Goal: Task Accomplishment & Management: Manage account settings

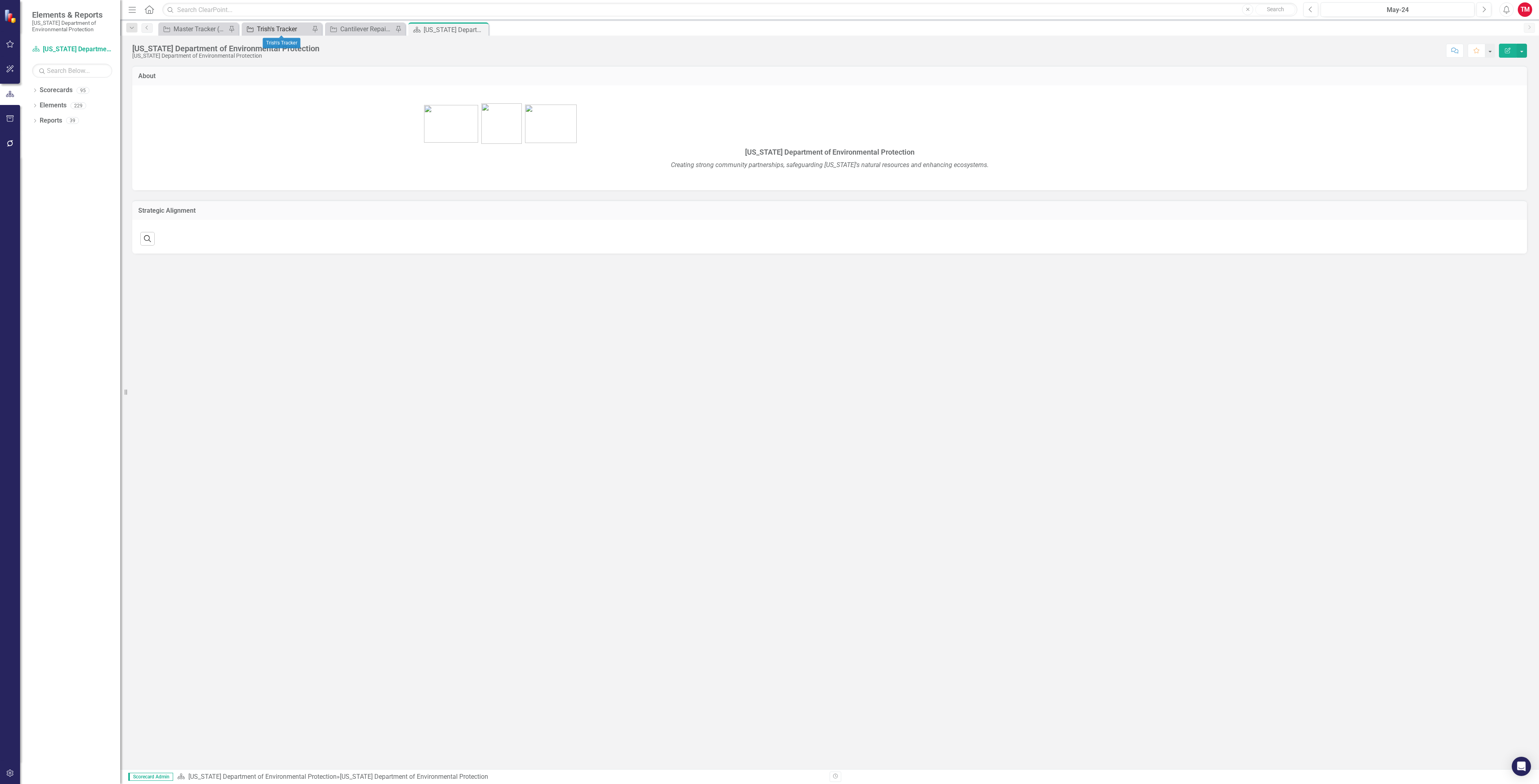
click at [283, 26] on div "Trish's Tracker" at bounding box center [283, 29] width 53 height 10
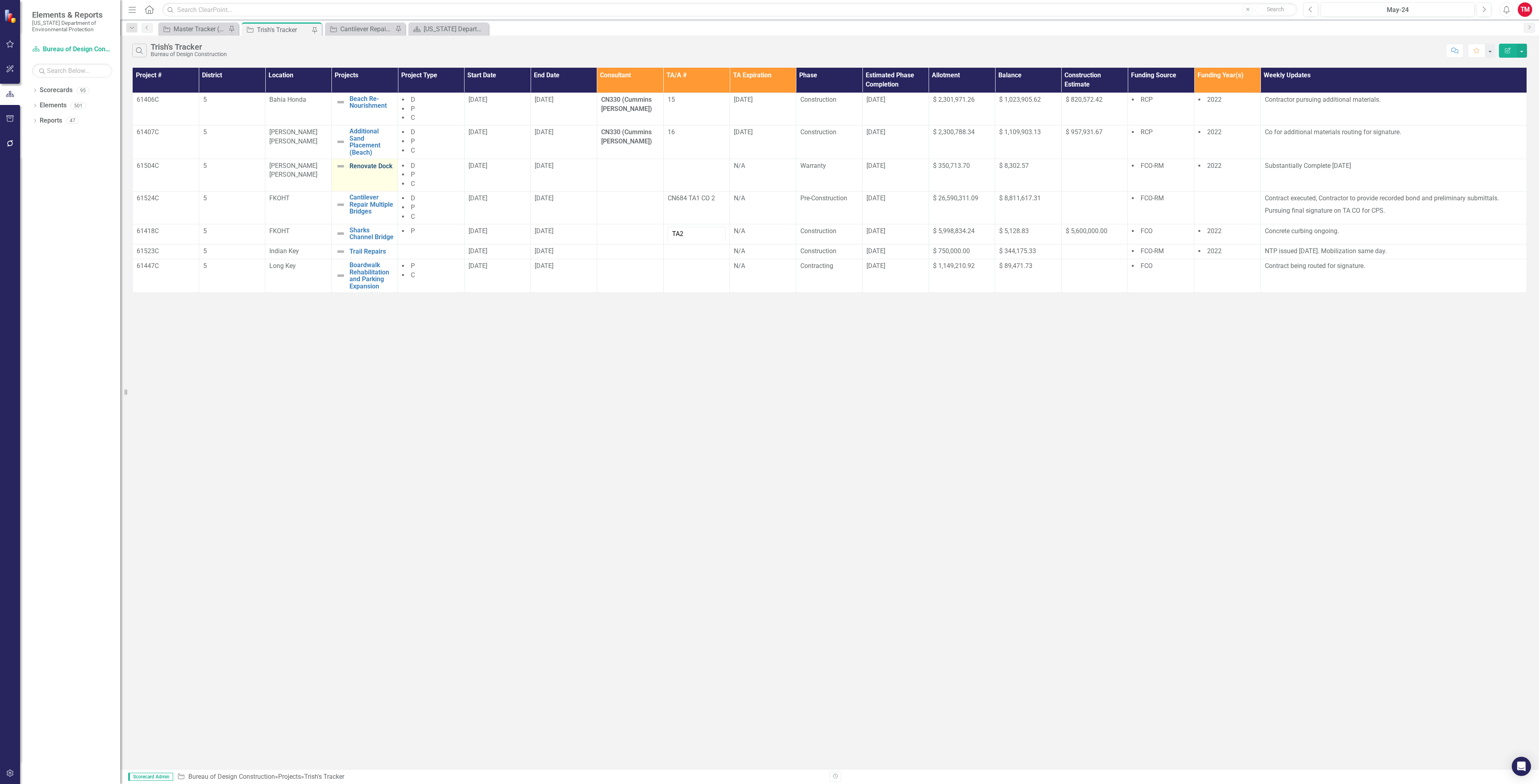
click at [383, 167] on link "Renovate Dock" at bounding box center [372, 166] width 44 height 7
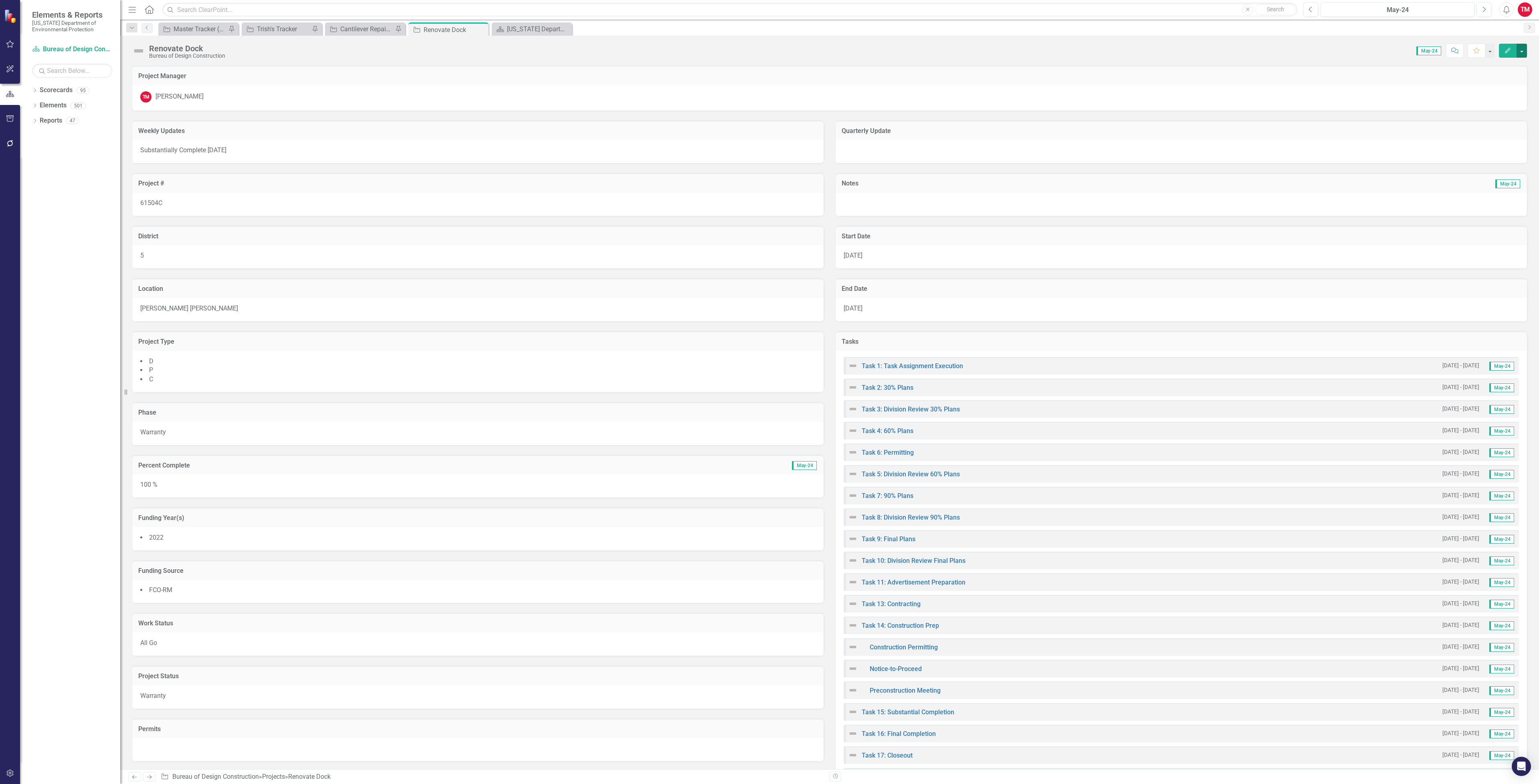
click at [1517, 52] on button "button" at bounding box center [1521, 50] width 10 height 14
click at [1485, 65] on link "Edit Edit Project" at bounding box center [1477, 66] width 97 height 15
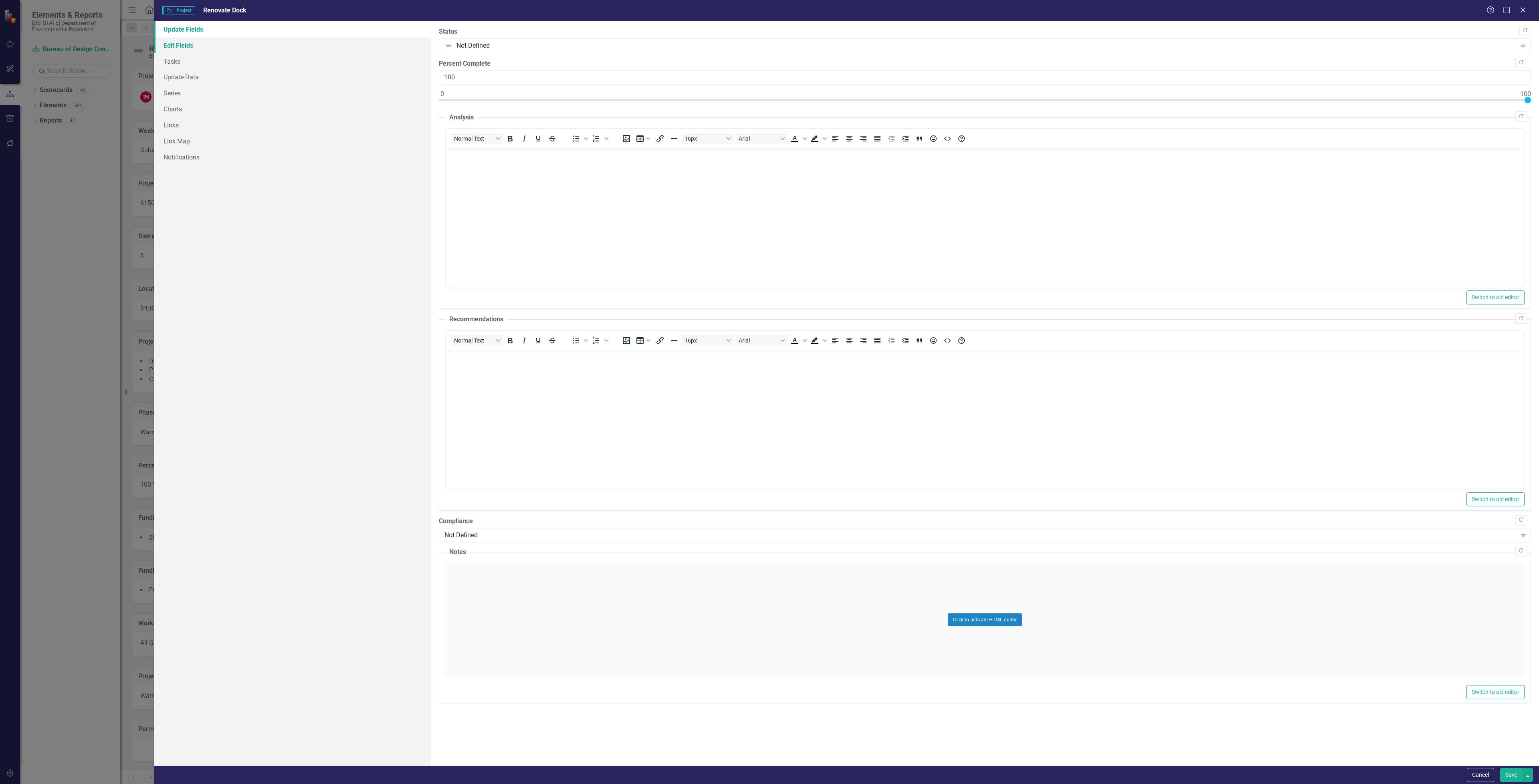
click at [178, 47] on link "Edit Fields" at bounding box center [293, 45] width 277 height 16
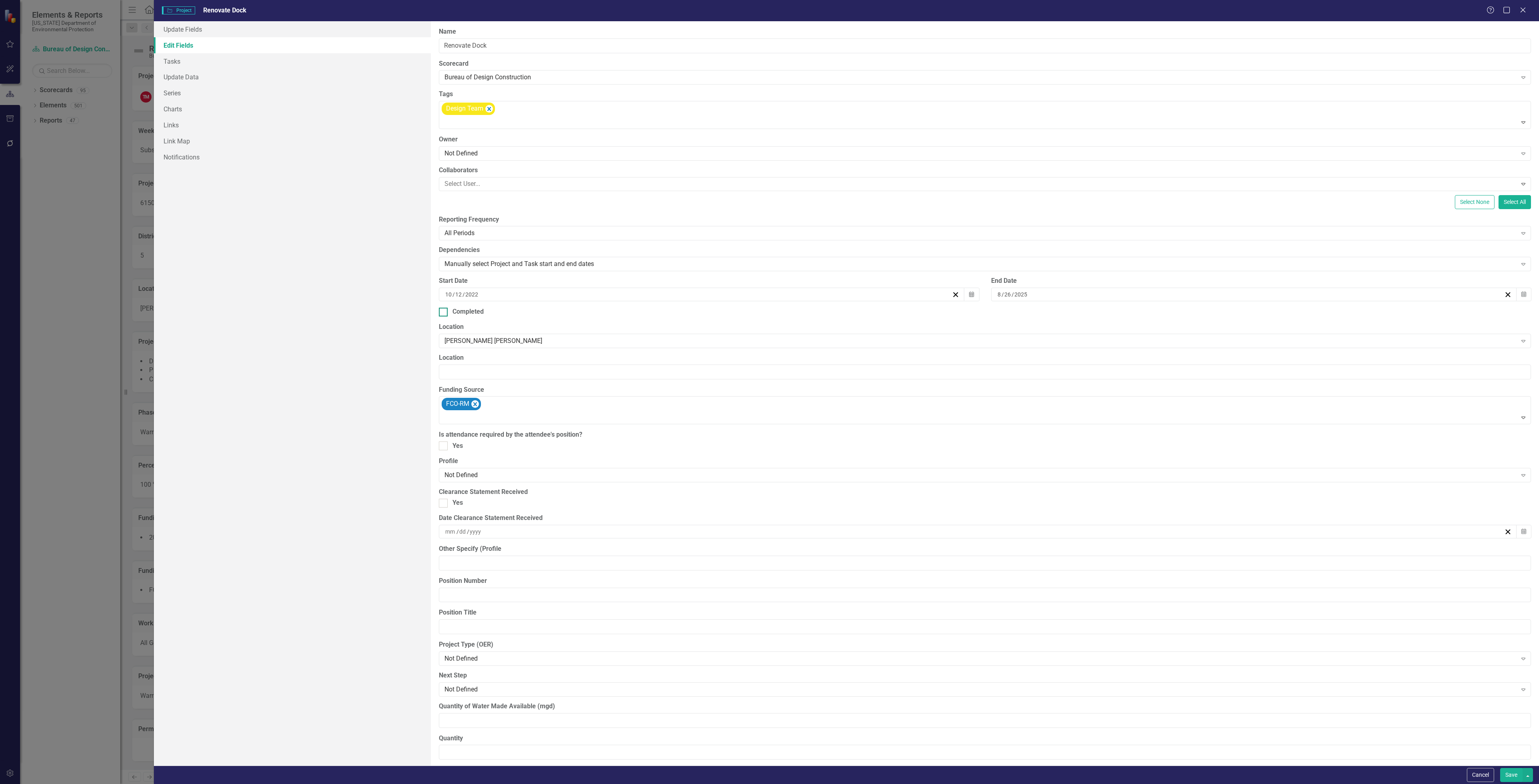
click at [443, 313] on input "Completed" at bounding box center [442, 310] width 5 height 5
checkbox input "true"
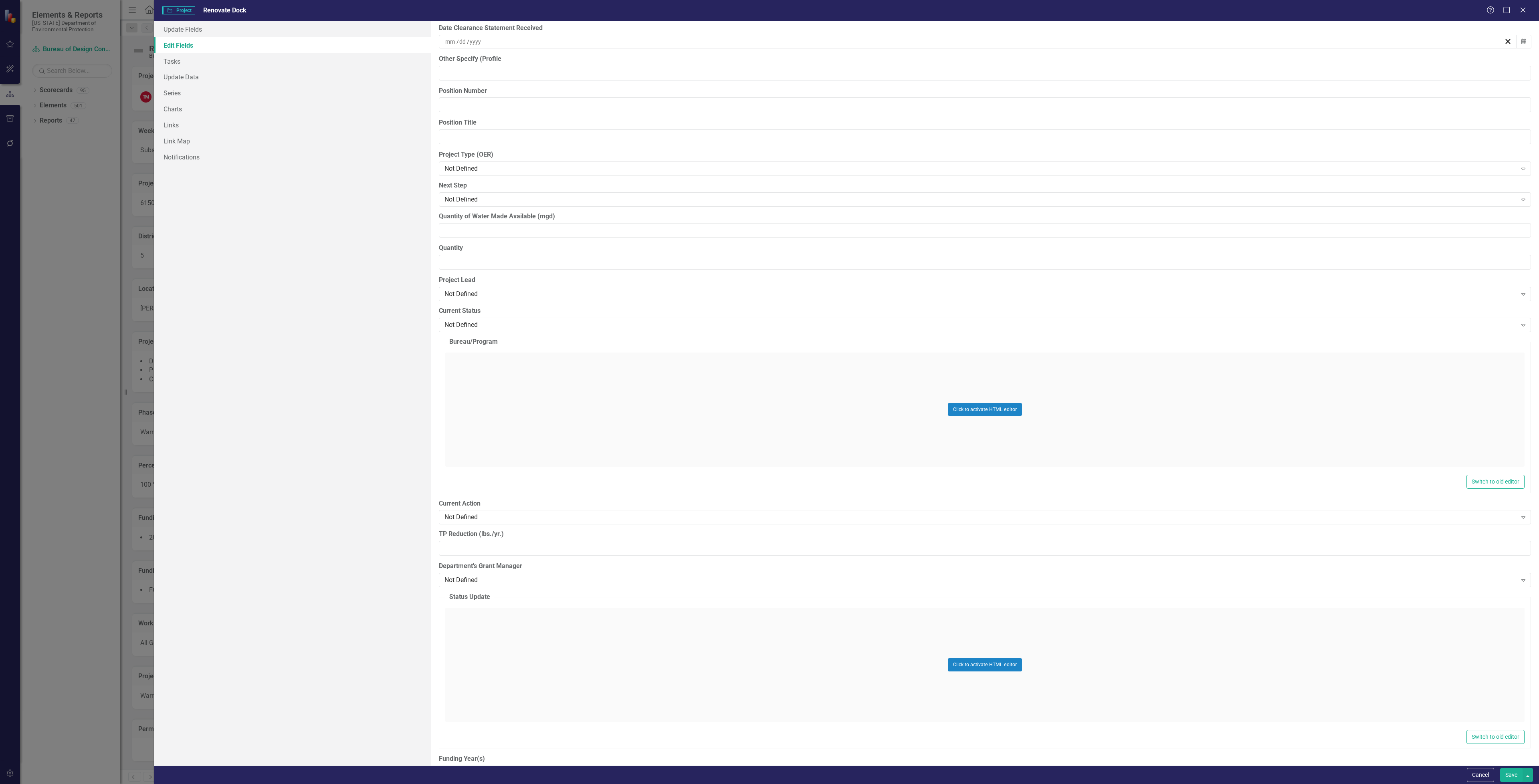
scroll to position [721, 0]
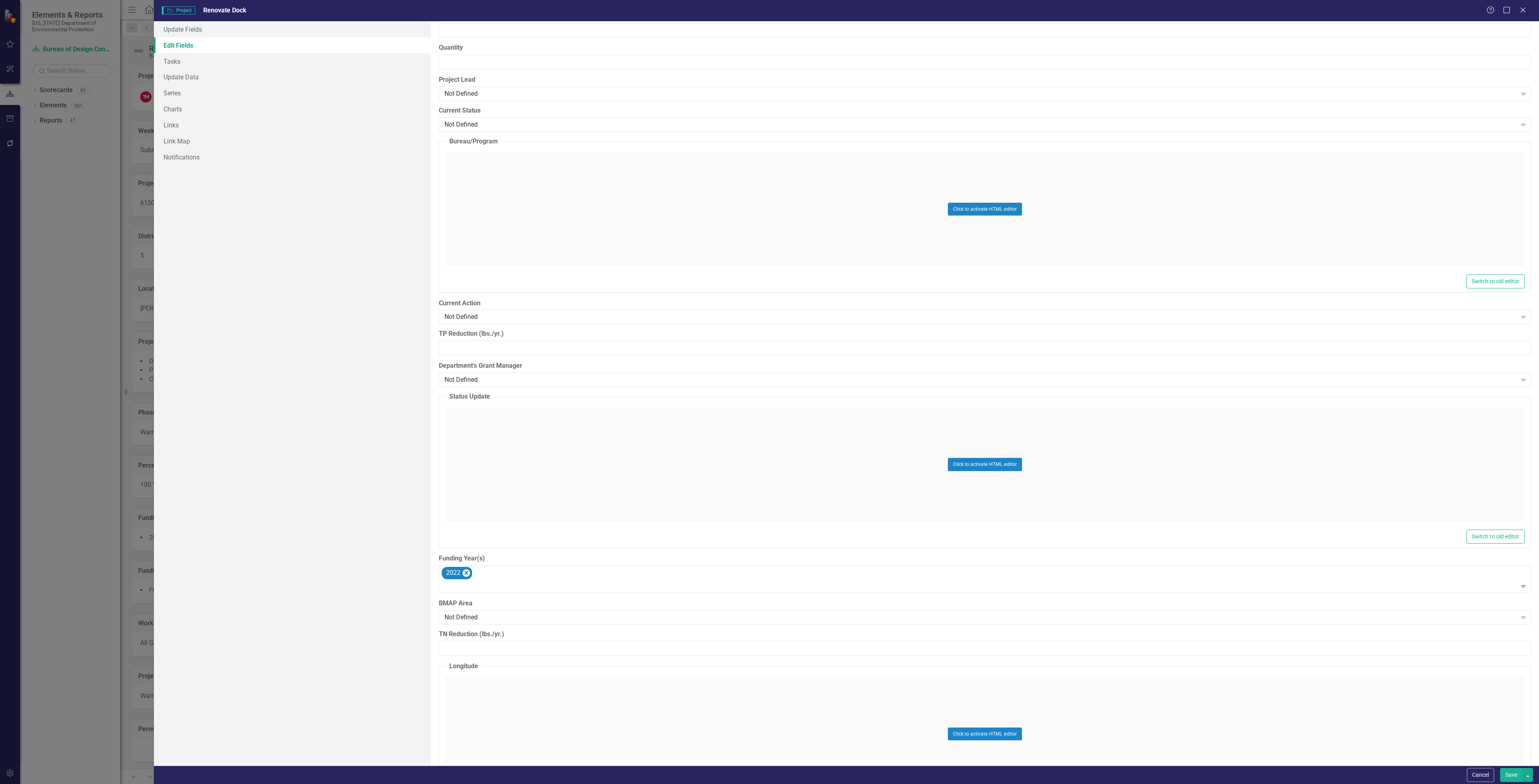
click at [1514, 778] on button "Save" at bounding box center [1512, 774] width 23 height 14
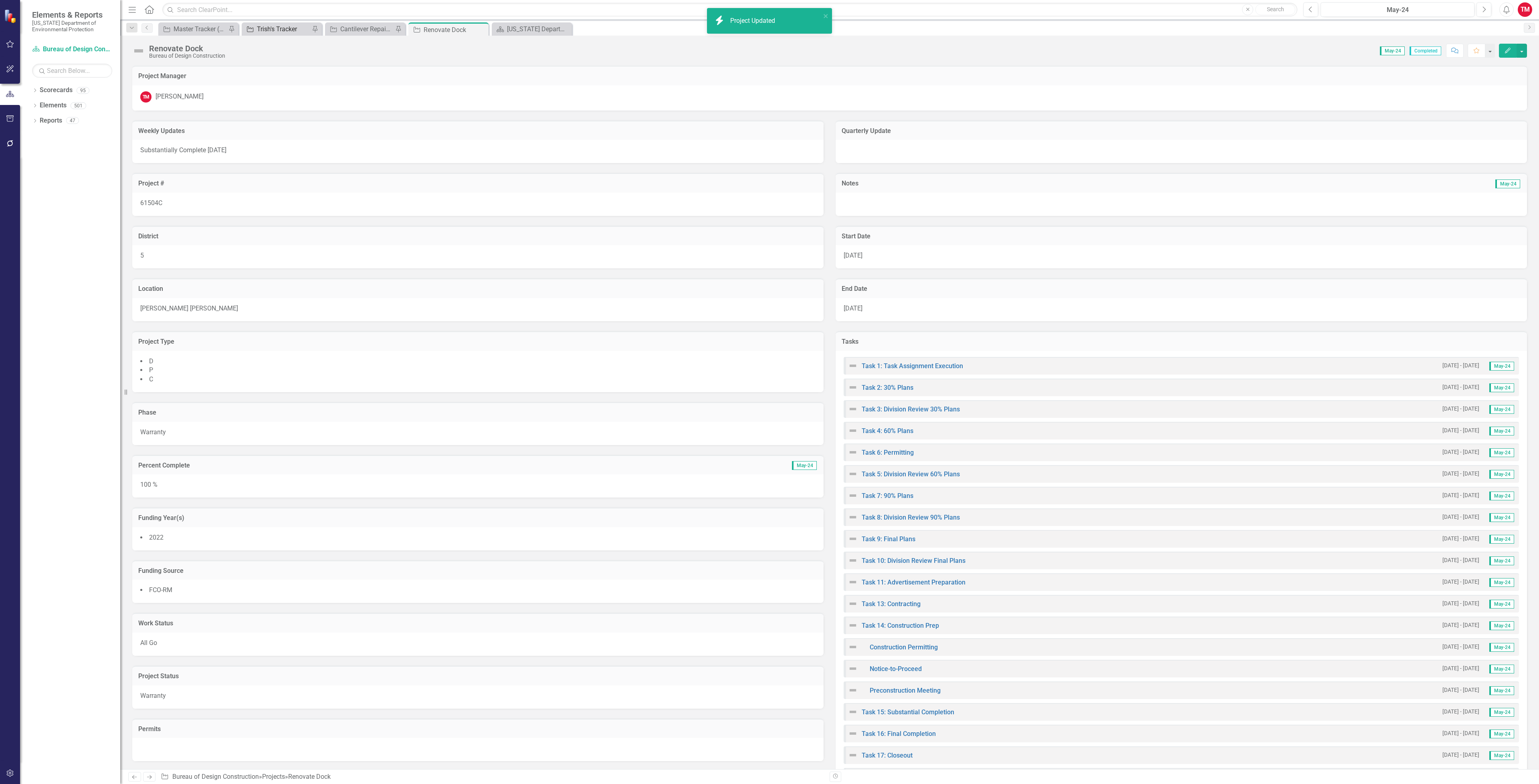
click at [274, 30] on div "Trish's Tracker" at bounding box center [283, 29] width 53 height 10
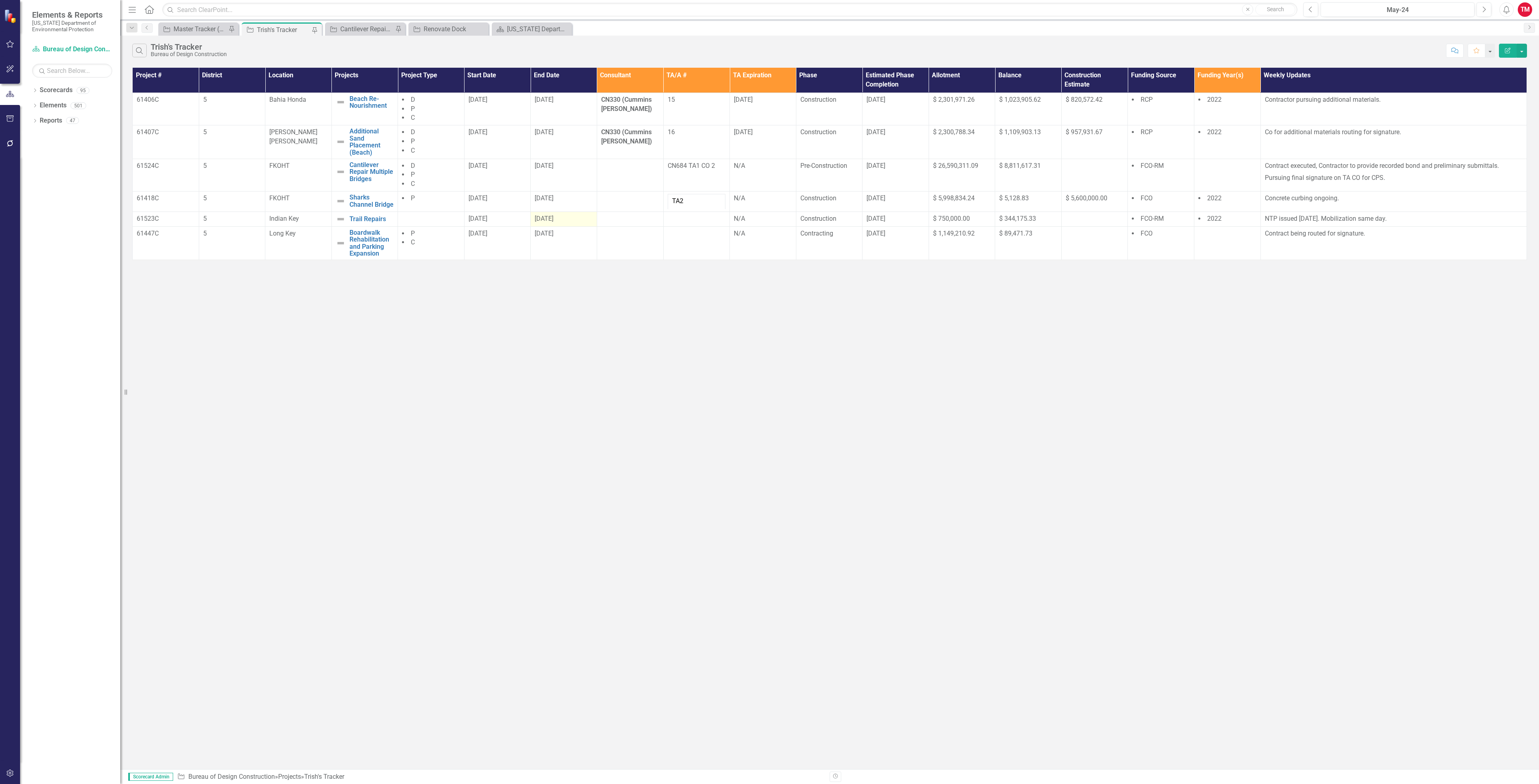
click at [562, 216] on div "[DATE]" at bounding box center [563, 219] width 58 height 9
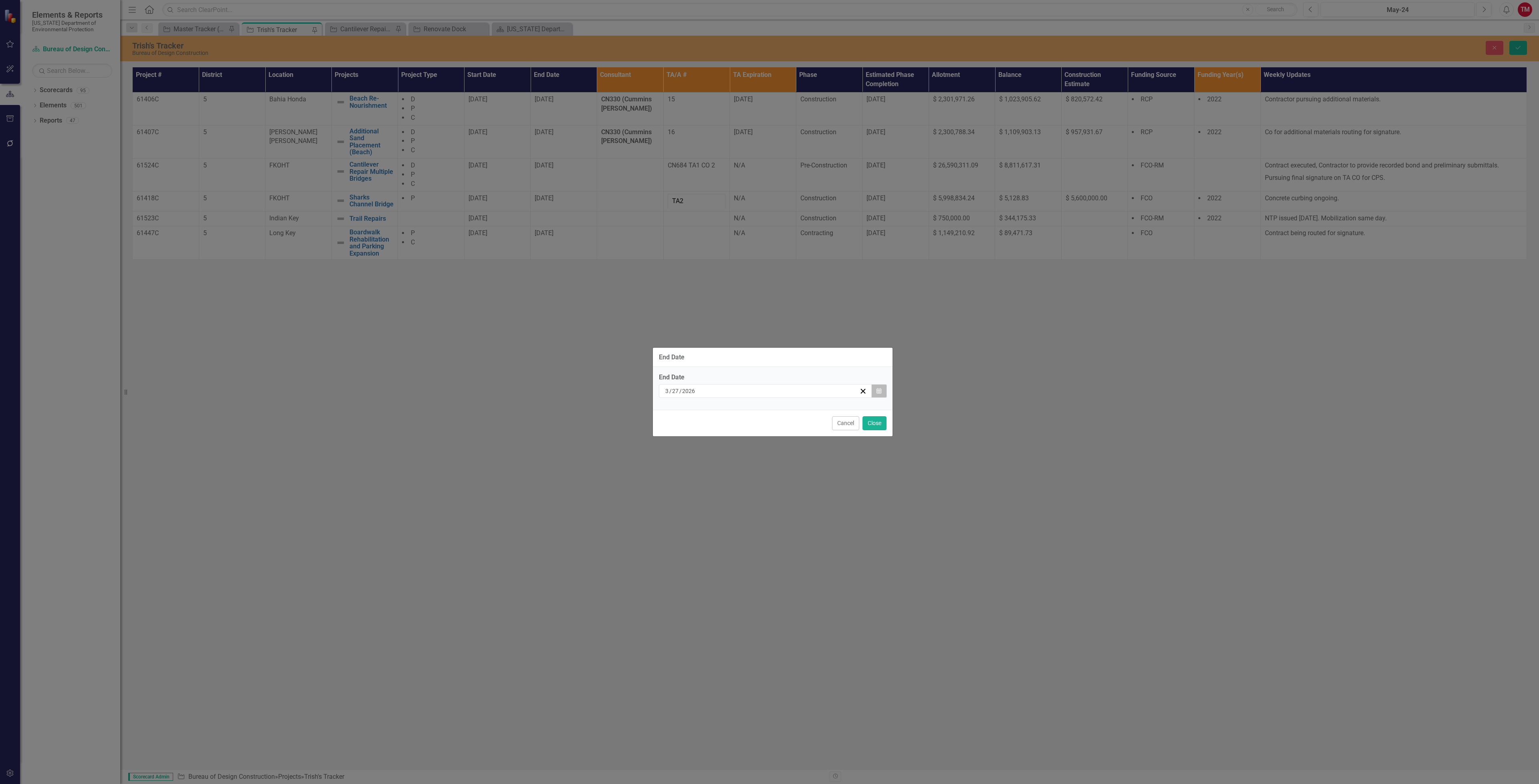
click at [878, 393] on icon "button" at bounding box center [879, 390] width 5 height 5
click at [723, 413] on button "‹" at bounding box center [722, 411] width 18 height 18
click at [765, 483] on abbr "21" at bounding box center [765, 481] width 7 height 7
click at [878, 428] on button "Close" at bounding box center [875, 423] width 24 height 14
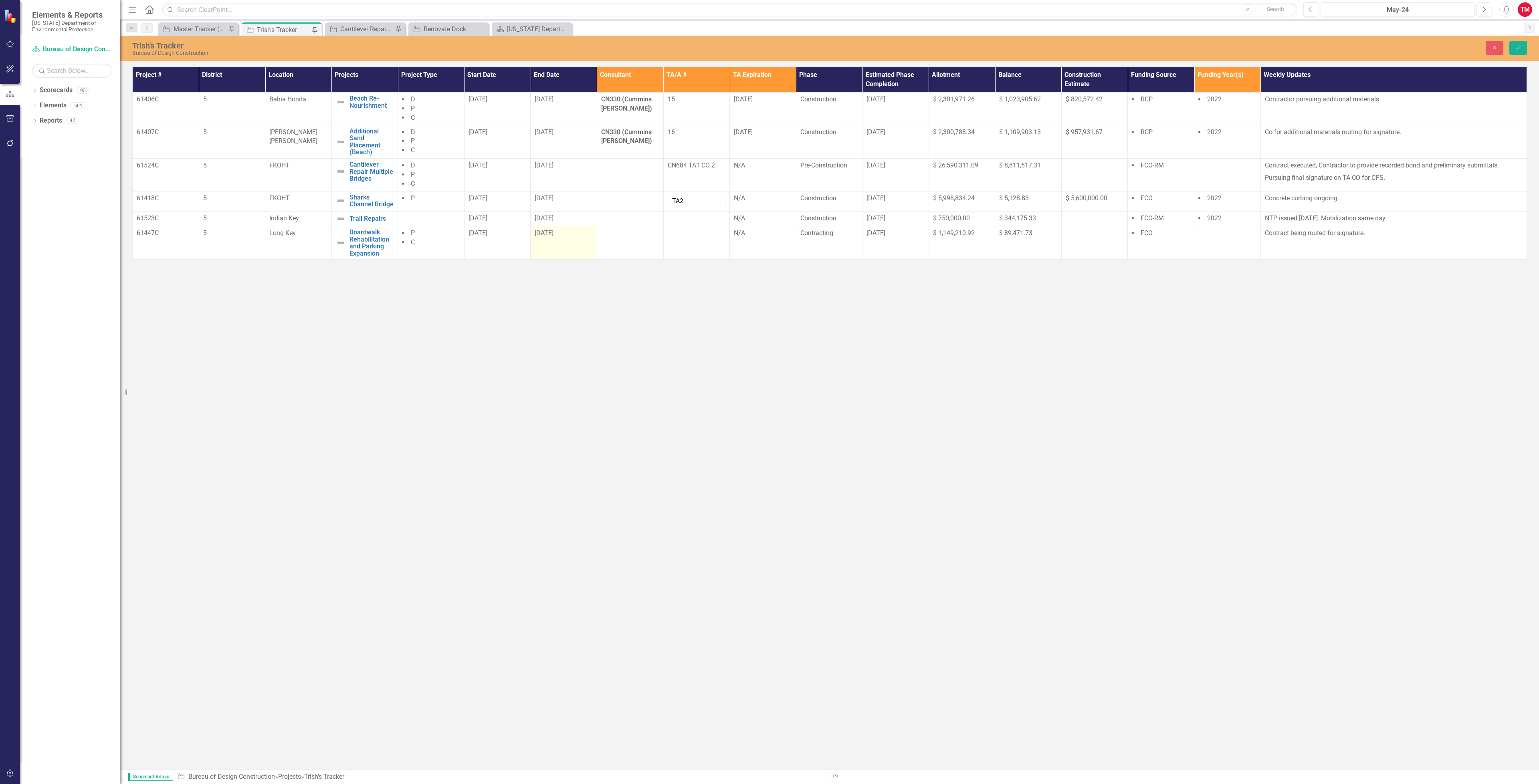
click at [553, 232] on span "[DATE]" at bounding box center [544, 233] width 19 height 8
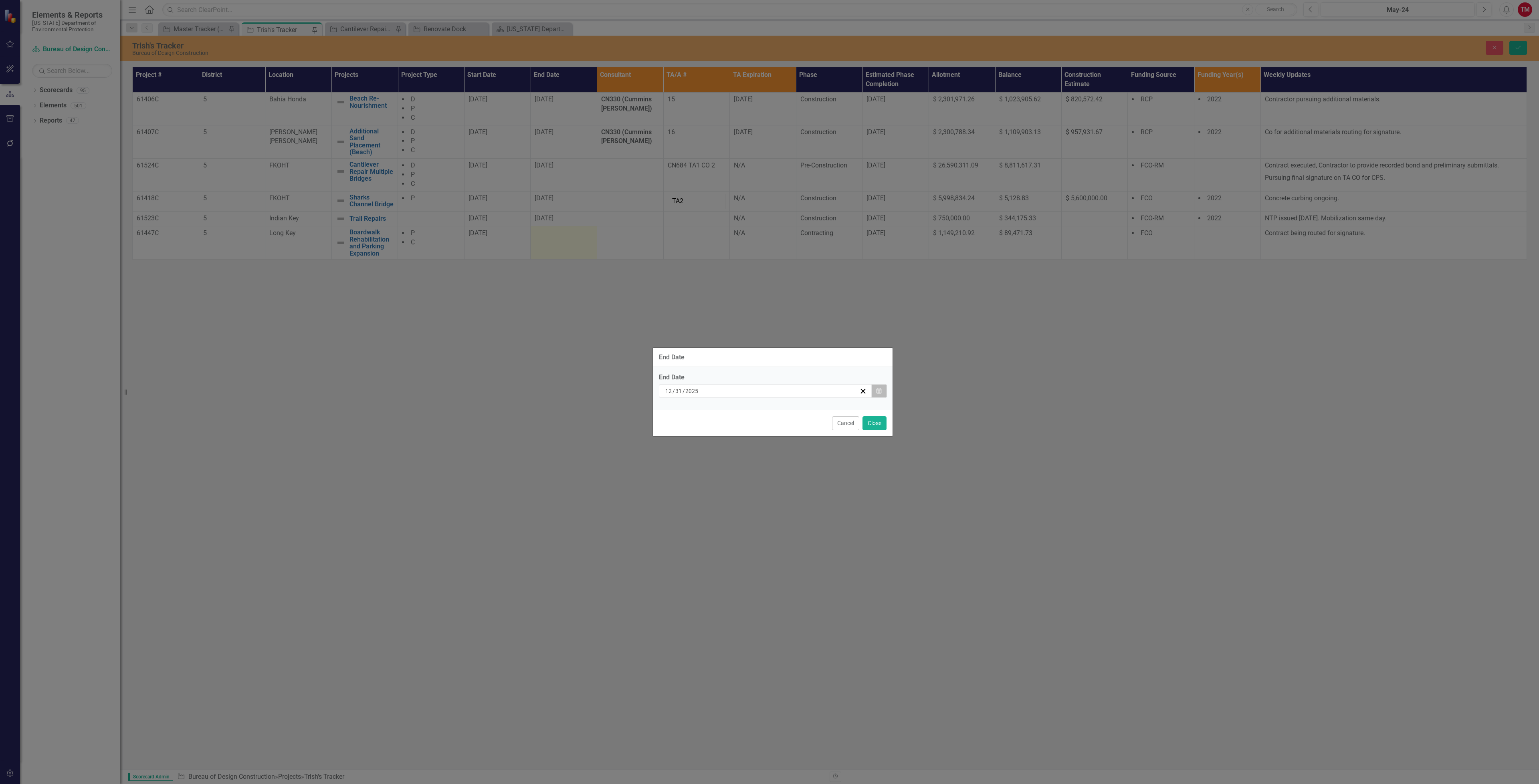
click at [879, 392] on icon "Calendar" at bounding box center [879, 391] width 5 height 5
click at [793, 408] on button "[DATE]" at bounding box center [765, 411] width 69 height 18
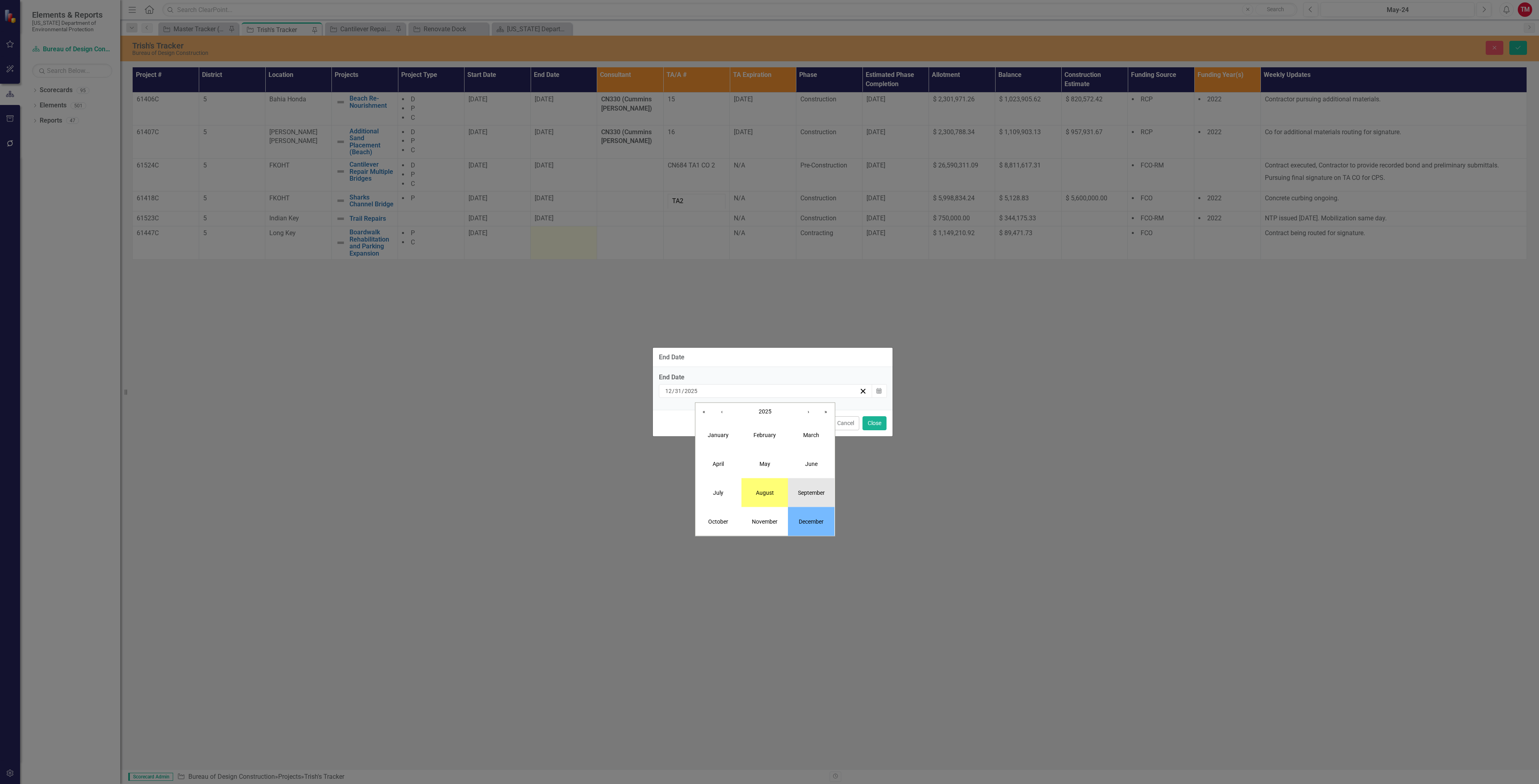
click at [808, 489] on abbr "September" at bounding box center [811, 492] width 27 height 7
click at [800, 484] on button "26" at bounding box center [805, 481] width 20 height 14
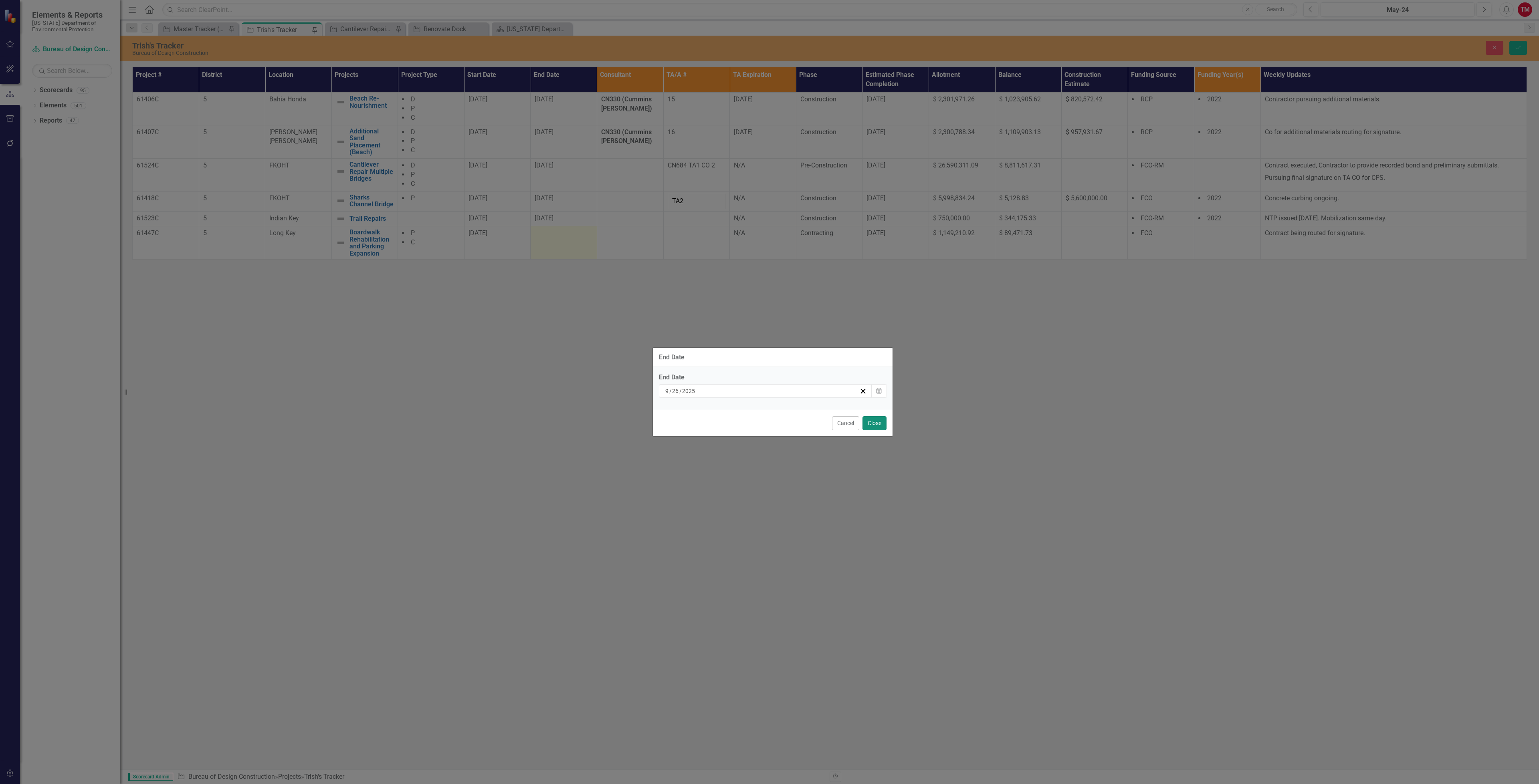
click at [876, 426] on button "Close" at bounding box center [875, 423] width 24 height 14
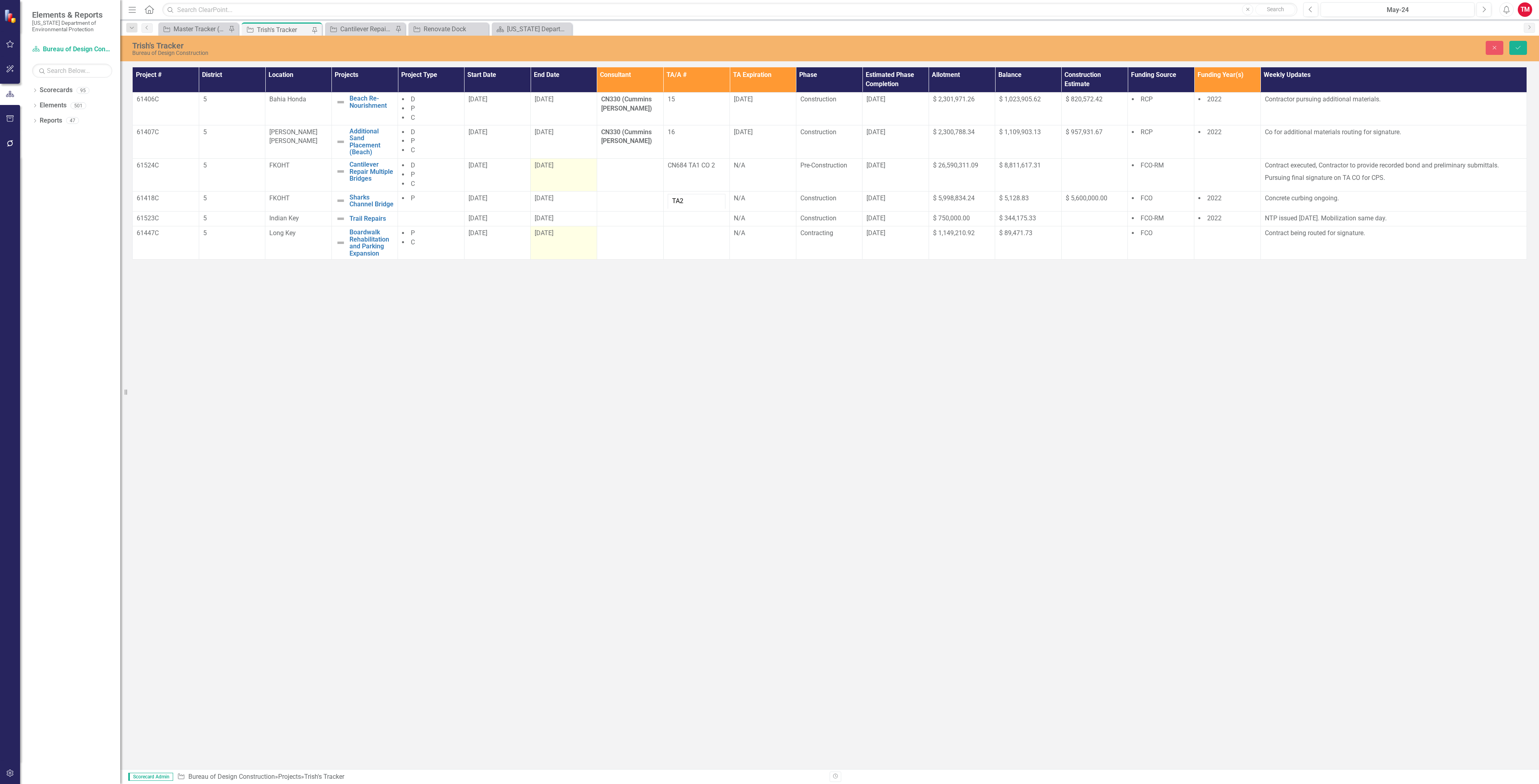
click at [583, 179] on td "[DATE]" at bounding box center [563, 174] width 66 height 33
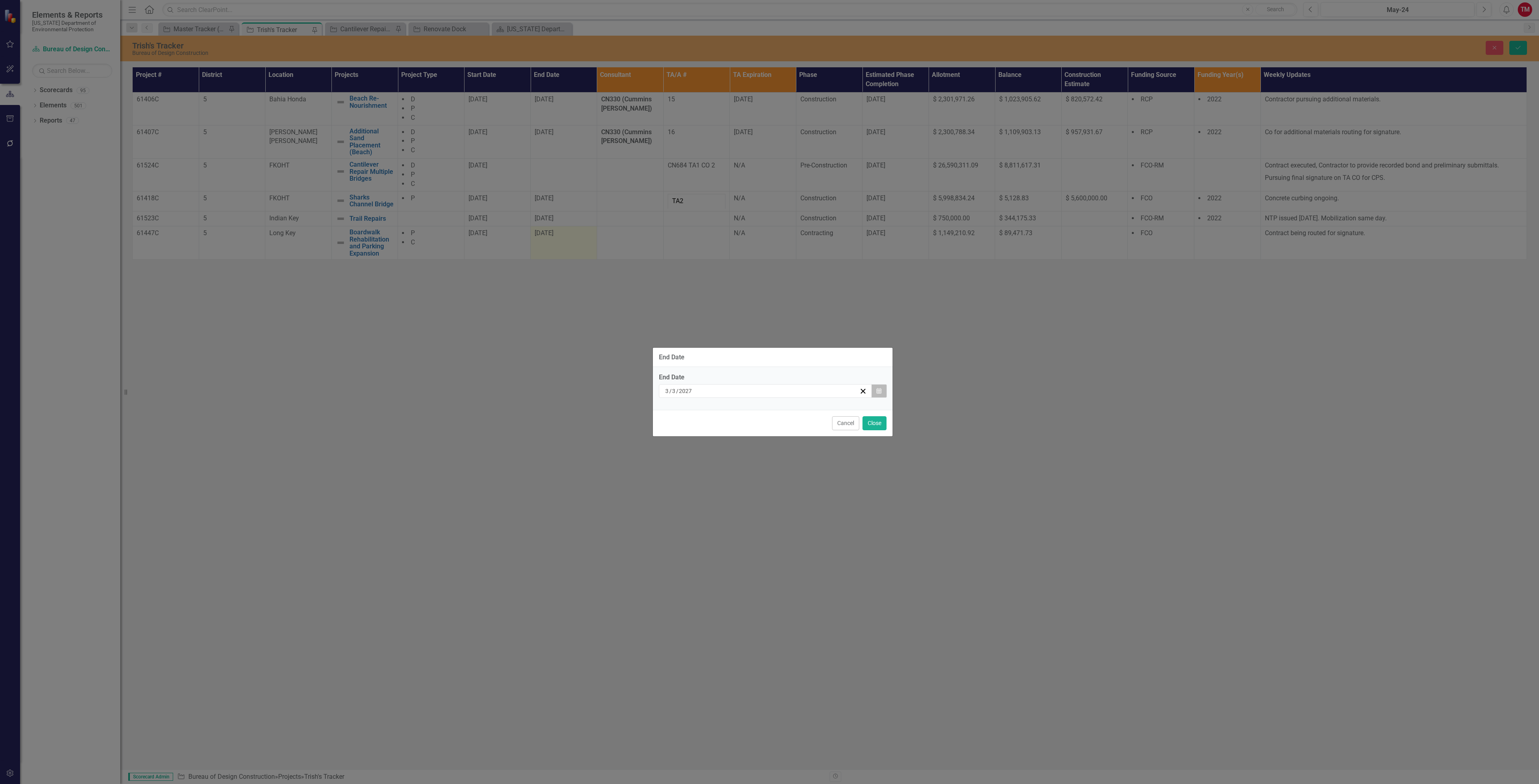
click at [882, 391] on button "Calendar" at bounding box center [878, 391] width 15 height 14
click at [811, 410] on button "›" at bounding box center [808, 411] width 18 height 18
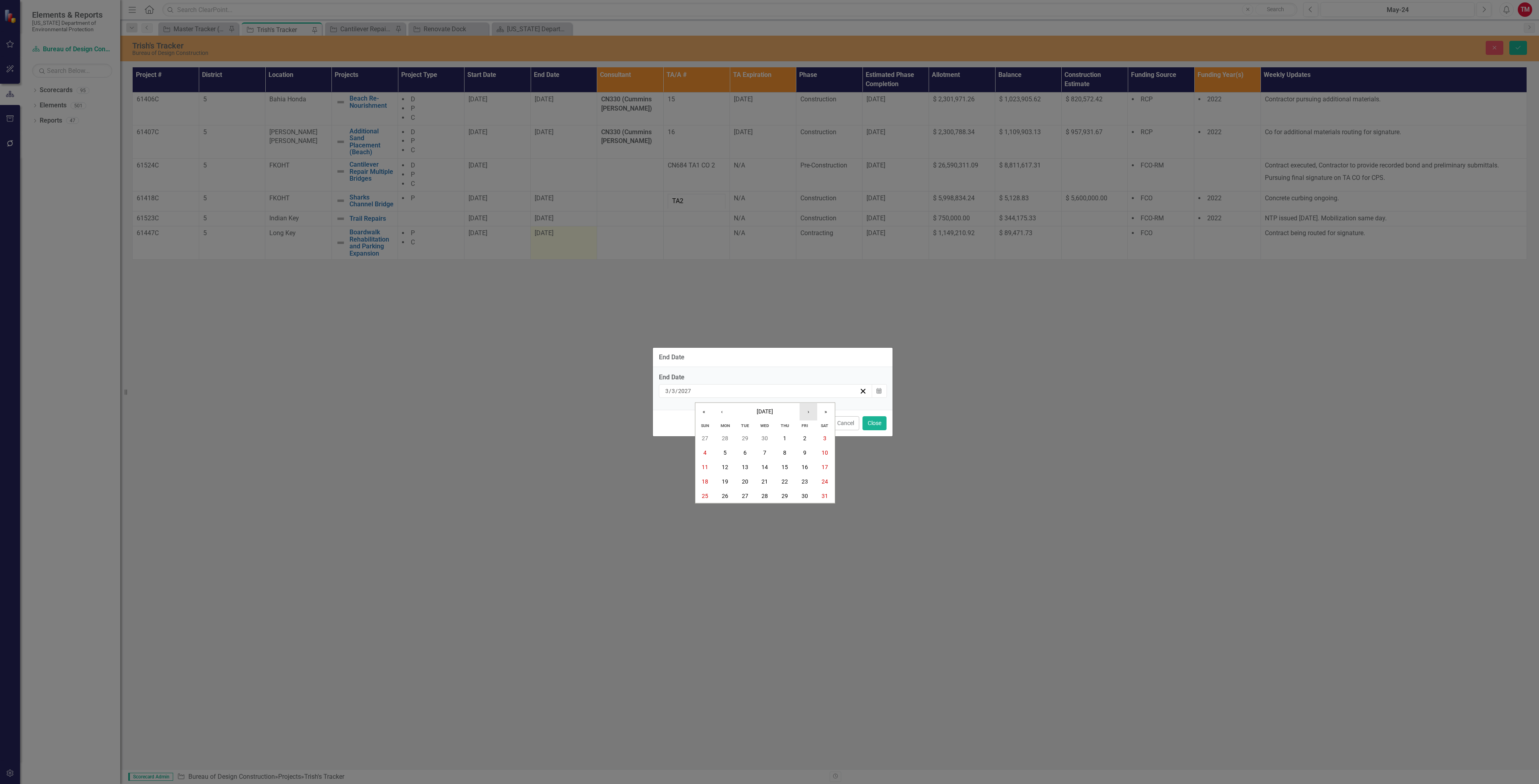
click at [811, 410] on button "›" at bounding box center [808, 411] width 18 height 18
click at [732, 494] on button "27" at bounding box center [725, 496] width 20 height 14
click at [878, 425] on button "Close" at bounding box center [875, 423] width 24 height 14
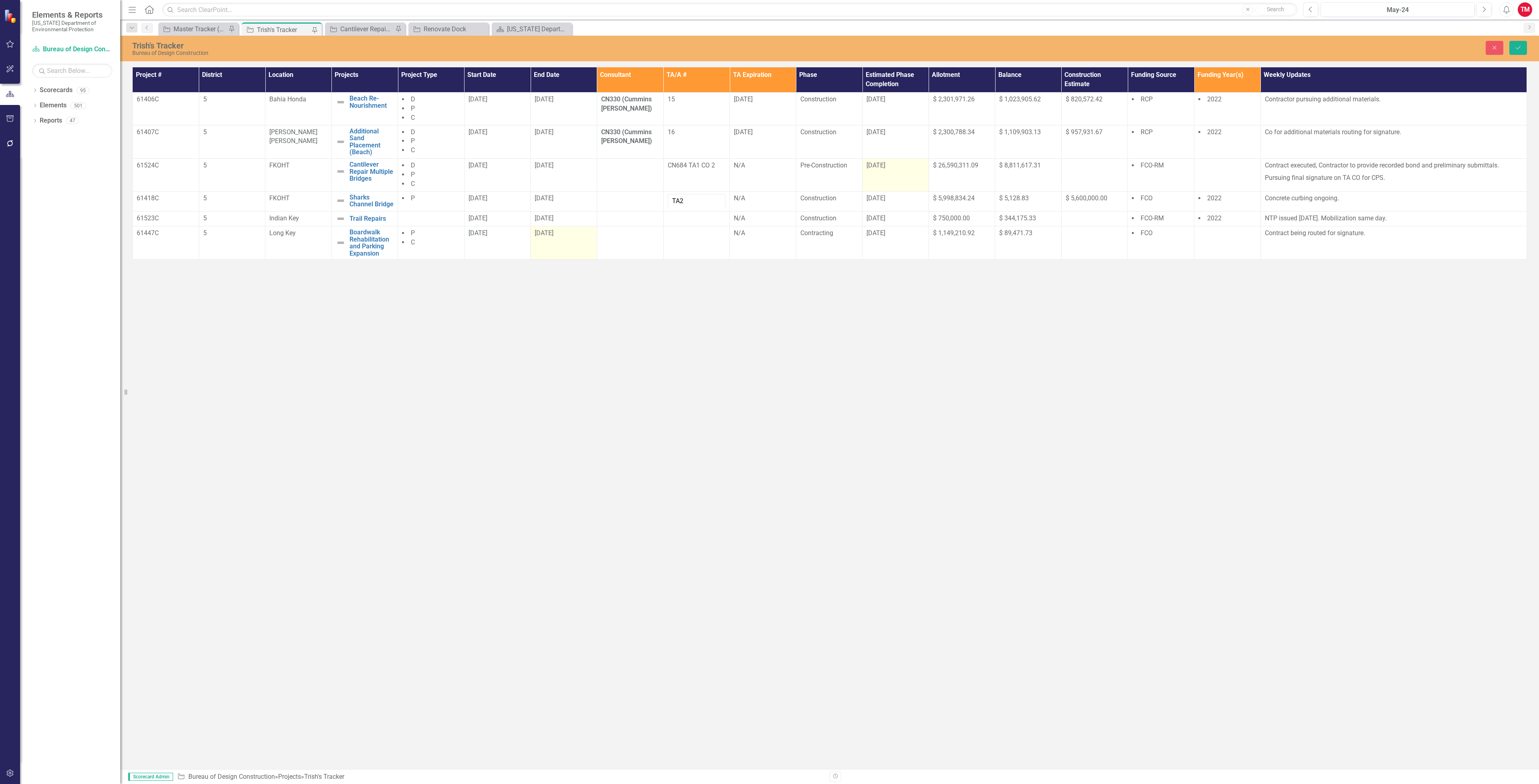
click at [878, 166] on span "[DATE]" at bounding box center [876, 165] width 19 height 8
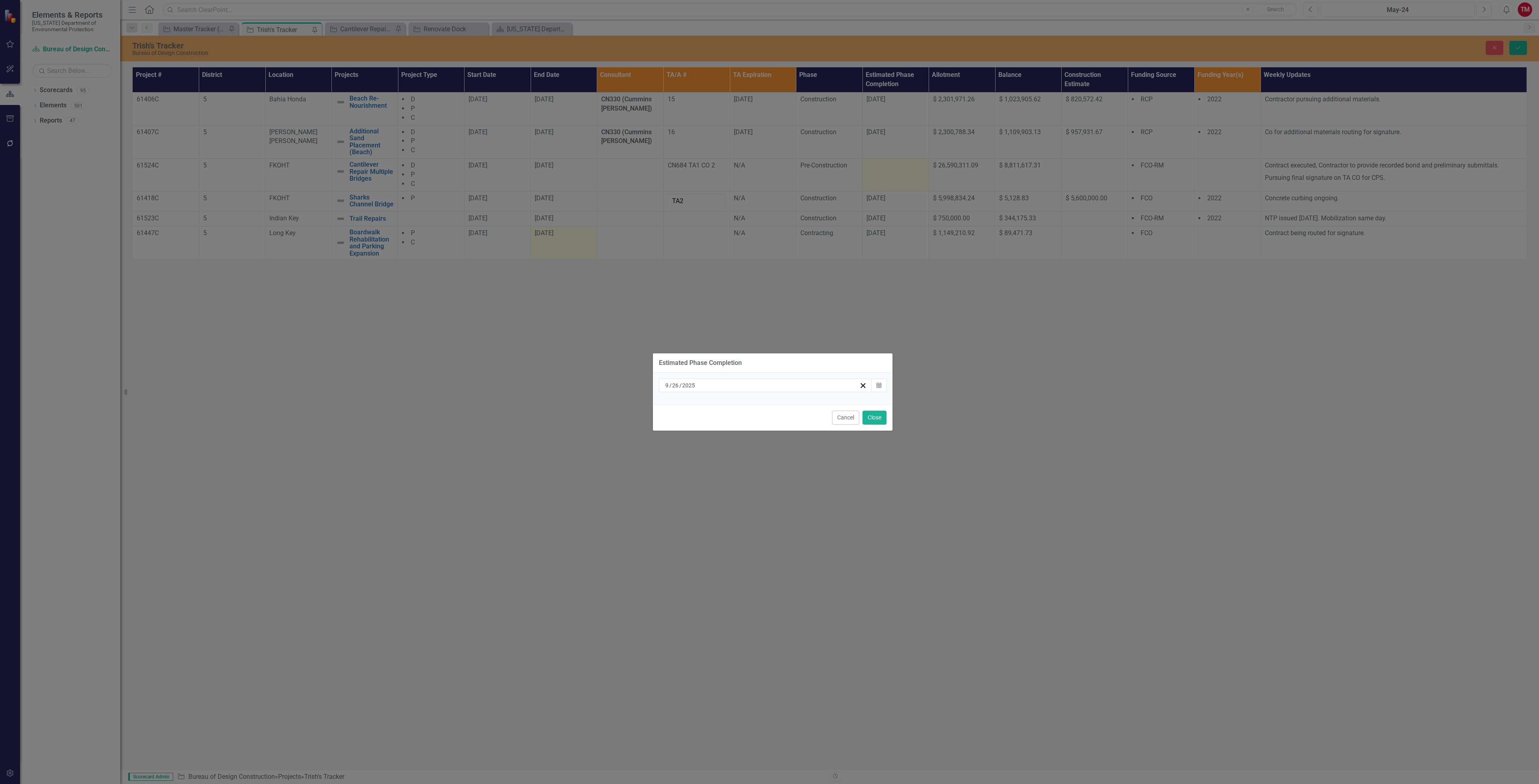
click at [679, 379] on div "[DATE]" at bounding box center [766, 385] width 214 height 14
drag, startPoint x: 871, startPoint y: 417, endPoint x: 829, endPoint y: 338, distance: 89.5
click at [871, 416] on button "Close" at bounding box center [875, 417] width 24 height 14
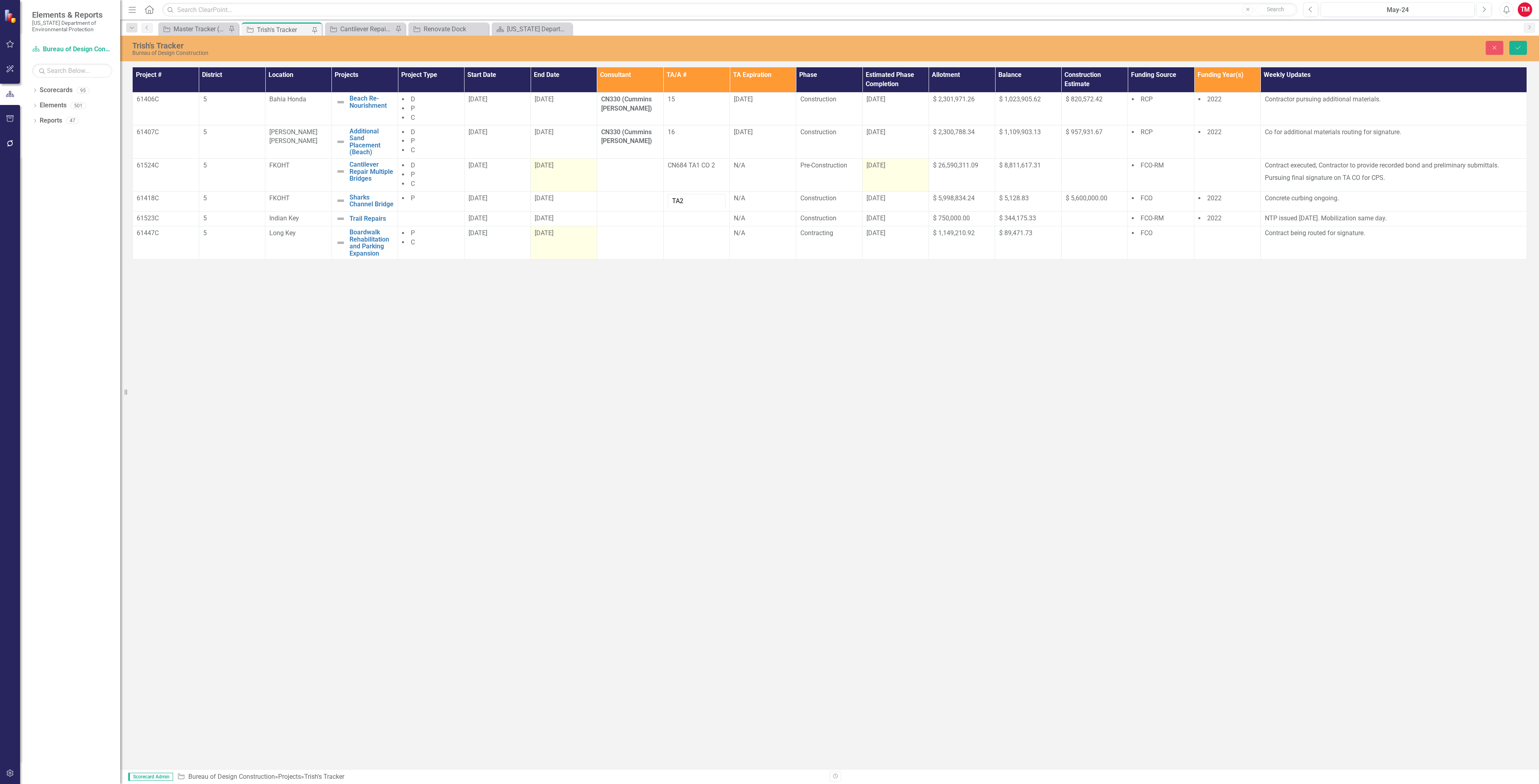
click at [583, 177] on td "[DATE]" at bounding box center [563, 174] width 66 height 33
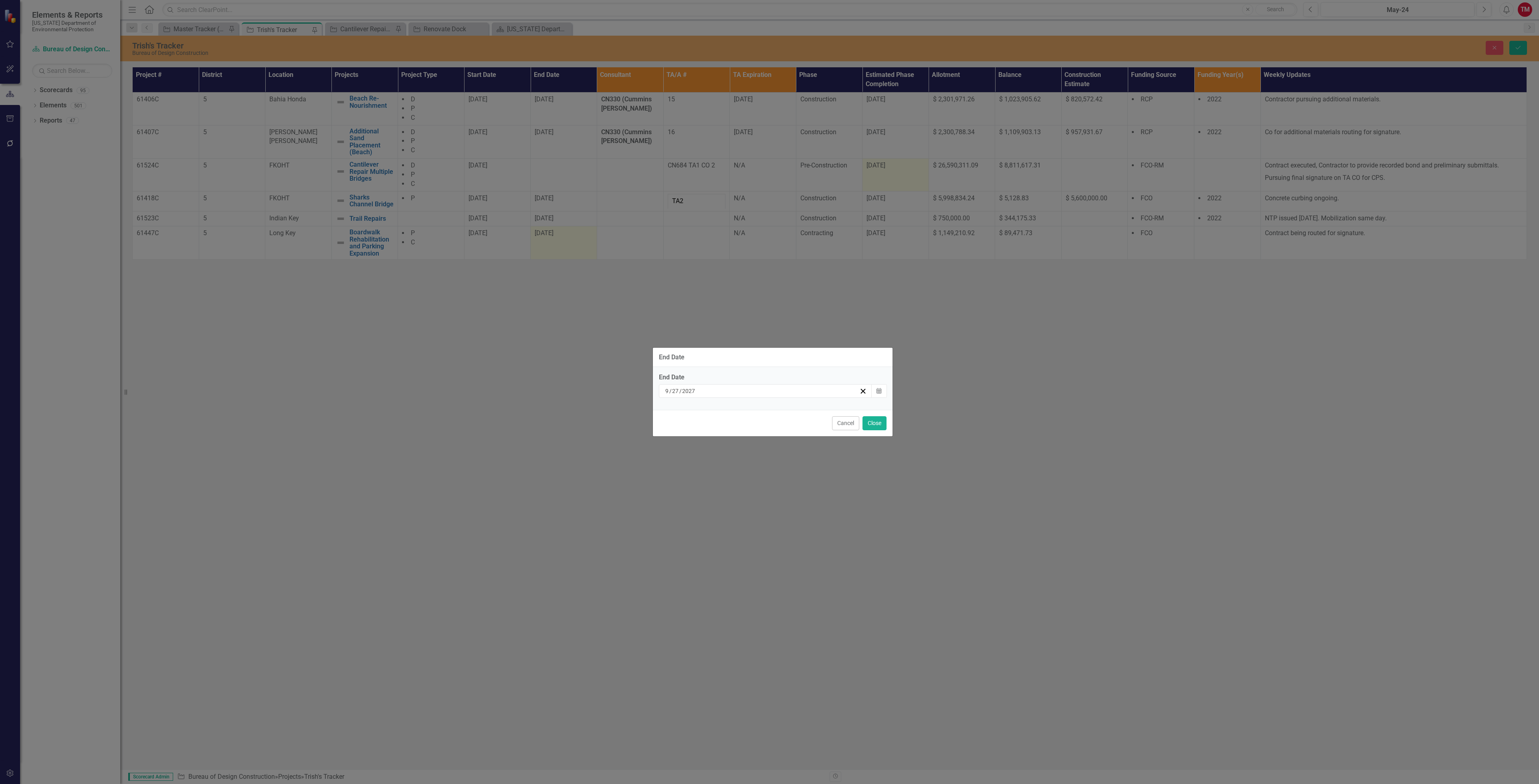
click at [703, 390] on div "[DATE]" at bounding box center [762, 391] width 195 height 8
click at [706, 411] on button "«" at bounding box center [704, 411] width 18 height 18
click at [807, 478] on abbr "25" at bounding box center [805, 481] width 7 height 7
click at [870, 421] on button "Close" at bounding box center [875, 423] width 24 height 14
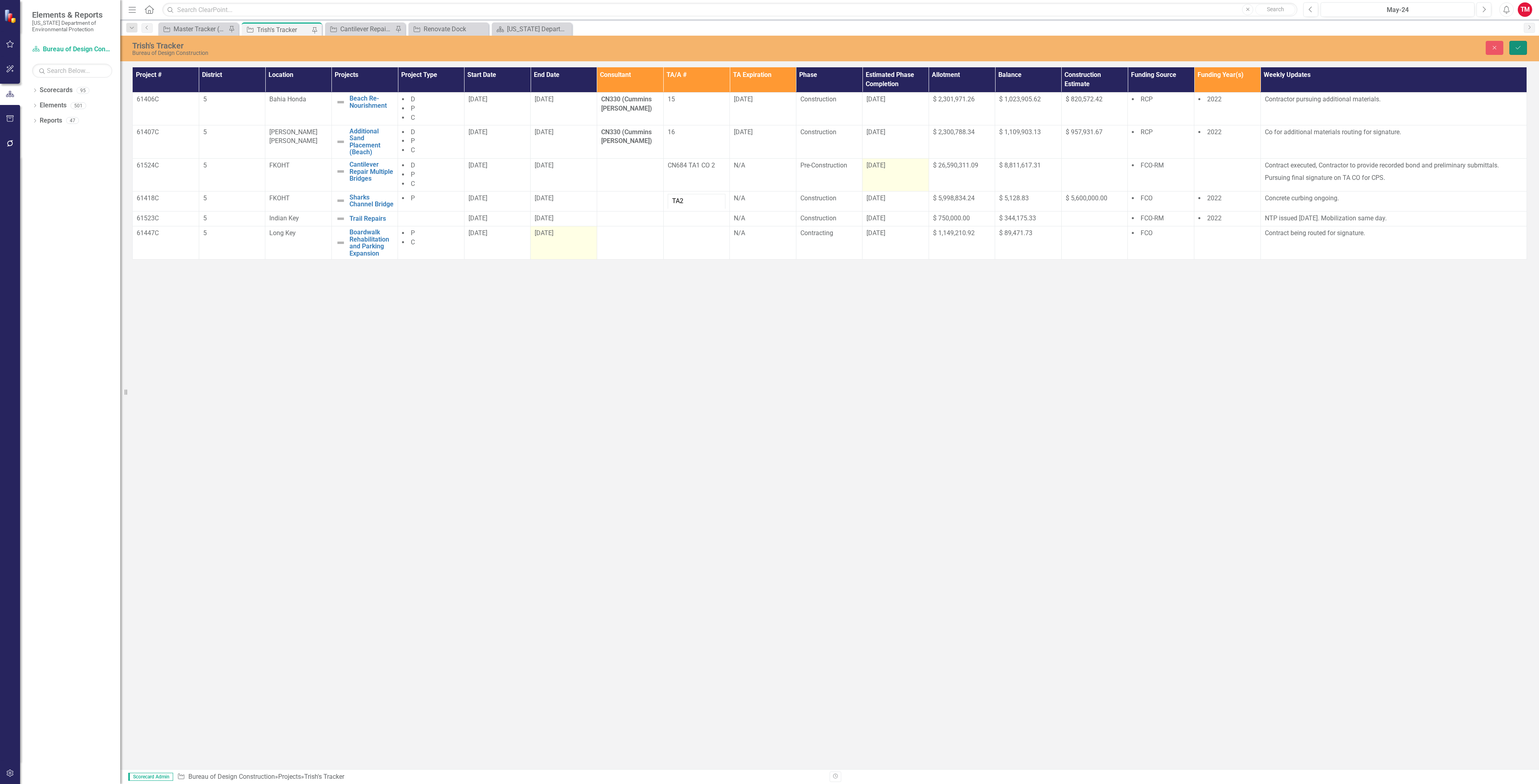
click at [1512, 55] on button "Save" at bounding box center [1518, 47] width 18 height 14
